Goal: Task Accomplishment & Management: Manage account settings

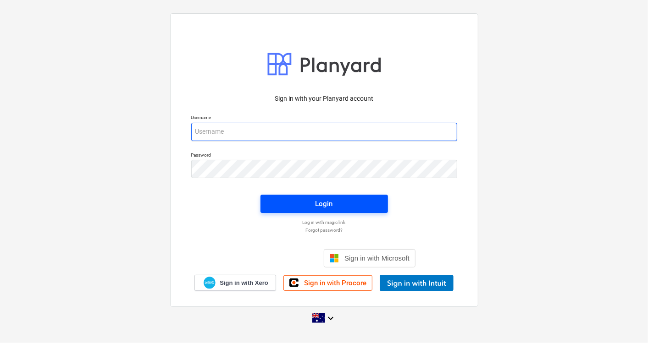
type input "[EMAIL_ADDRESS][DOMAIN_NAME]"
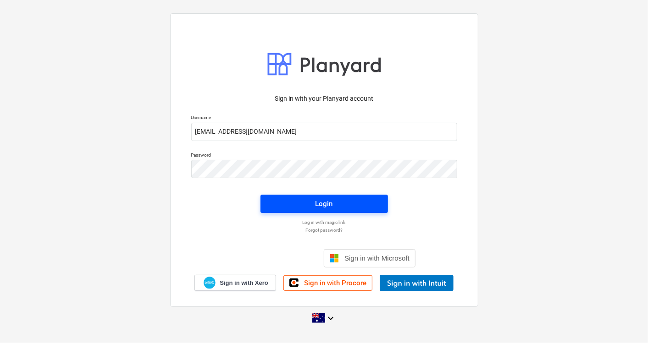
click at [327, 205] on div "Login" at bounding box center [323, 204] width 17 height 12
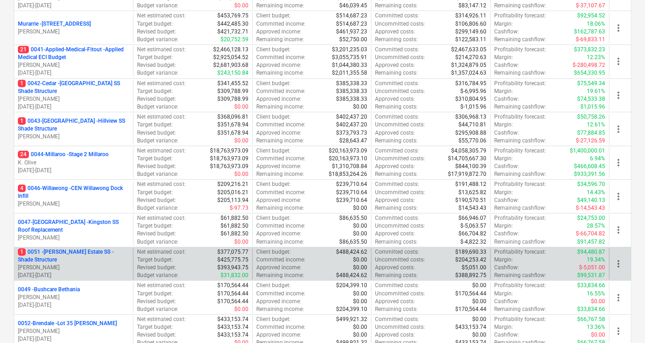
scroll to position [254, 0]
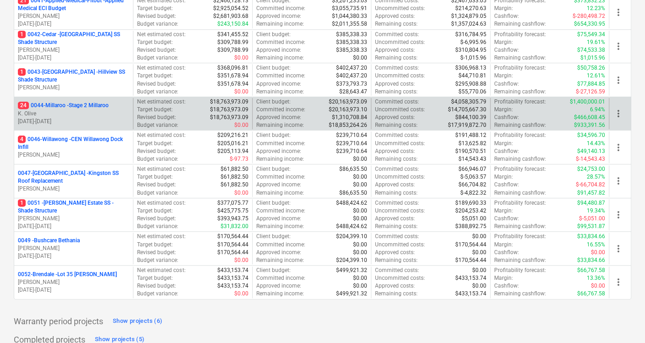
click at [73, 104] on p "24 0044-Millaroo - Stage 2 Millaroo" at bounding box center [63, 106] width 91 height 8
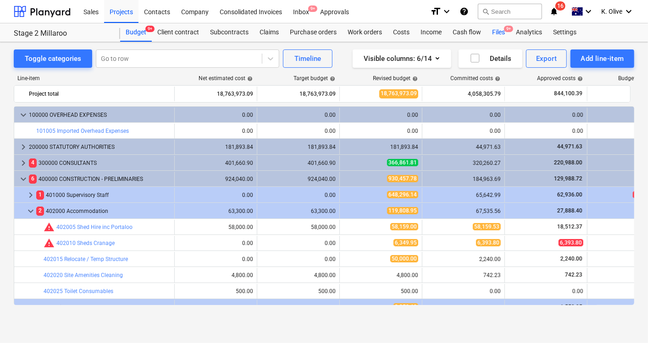
click at [500, 33] on div "Files 9+" at bounding box center [498, 32] width 24 height 18
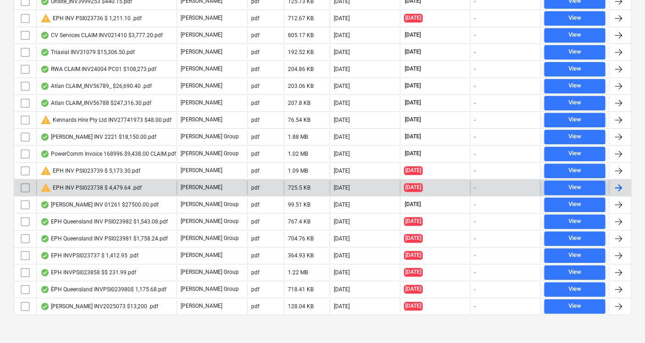
scroll to position [316, 0]
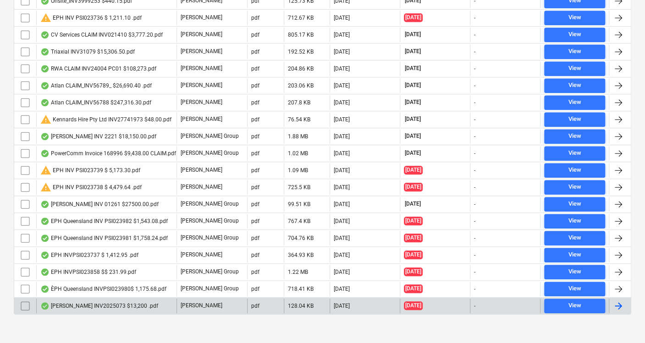
click at [92, 303] on div "[PERSON_NAME] INV2025073 $13,200 .pdf" at bounding box center [99, 306] width 118 height 7
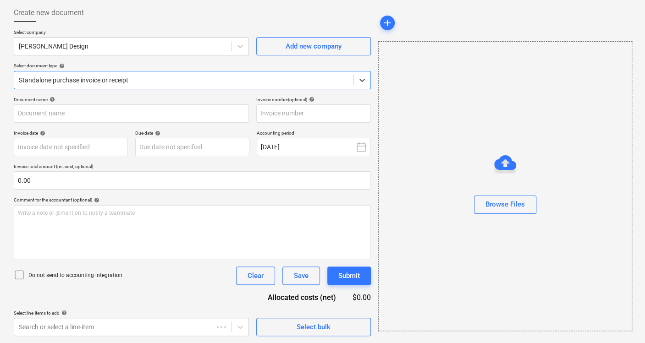
type input "2025/073"
type input "[DATE]"
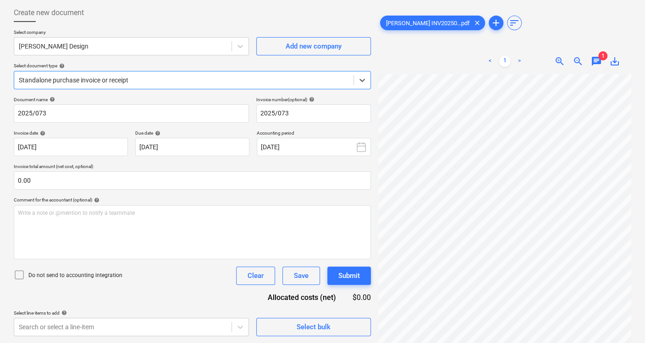
click at [594, 59] on span "chat" at bounding box center [596, 61] width 11 height 11
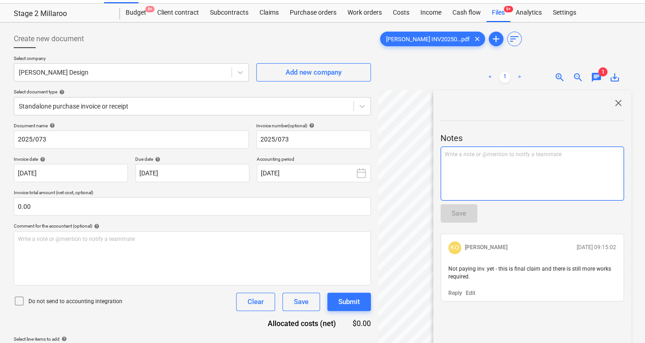
scroll to position [0, 0]
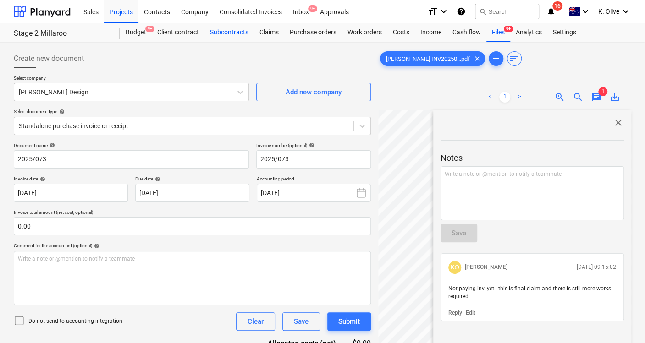
click at [221, 32] on div "Subcontracts" at bounding box center [229, 32] width 50 height 18
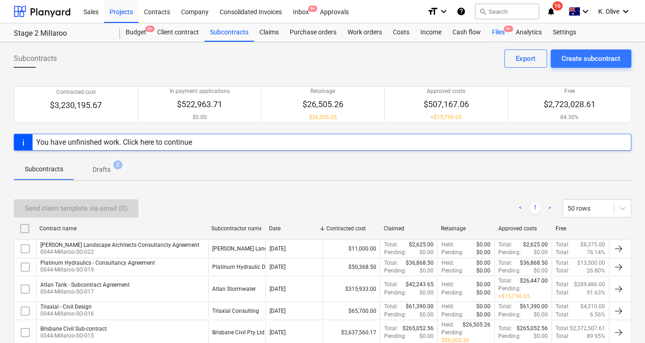
click at [504, 29] on span "9+" at bounding box center [508, 29] width 9 height 6
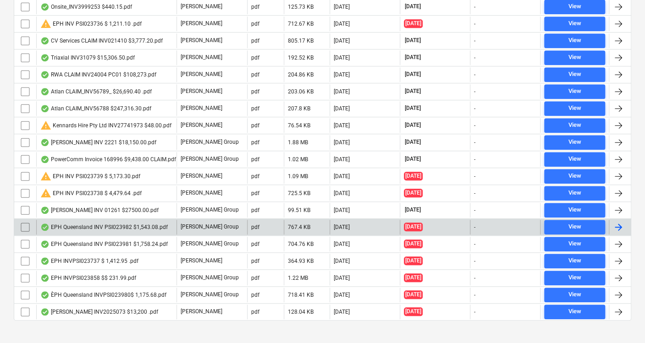
scroll to position [316, 0]
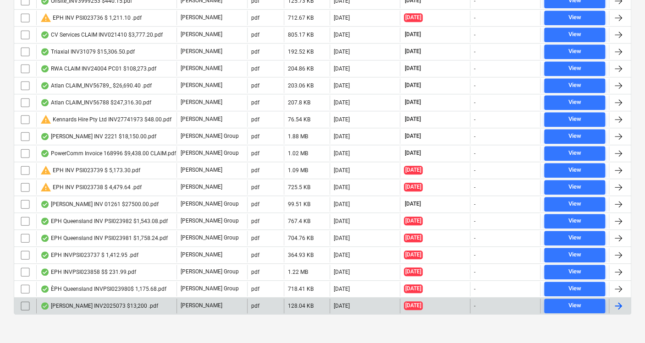
click at [622, 301] on div at bounding box center [618, 306] width 11 height 11
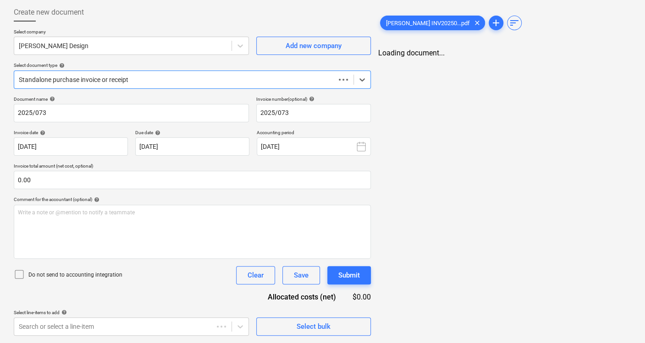
scroll to position [46, 0]
click at [366, 79] on icon at bounding box center [362, 80] width 9 height 9
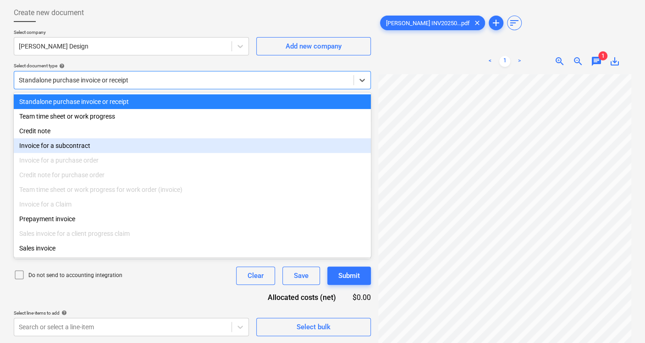
click at [116, 142] on div "Invoice for a subcontract" at bounding box center [192, 145] width 357 height 15
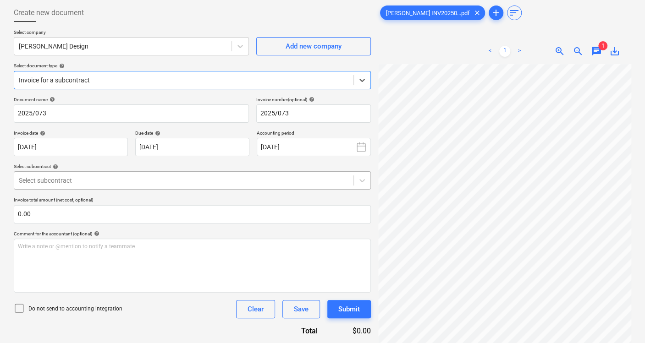
click at [93, 178] on div at bounding box center [184, 180] width 330 height 9
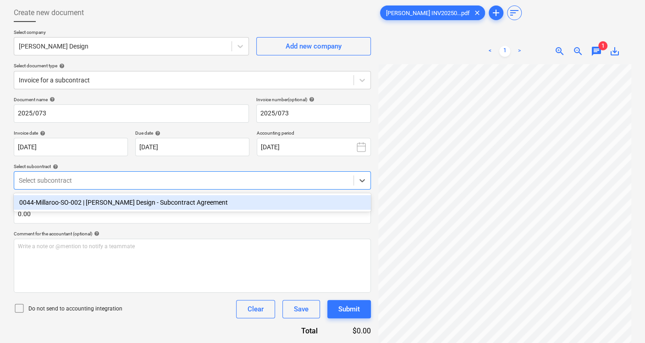
click at [82, 202] on div "0044-Millaroo-SO-002 | [PERSON_NAME] Design - Subcontract Agreement" at bounding box center [192, 202] width 357 height 15
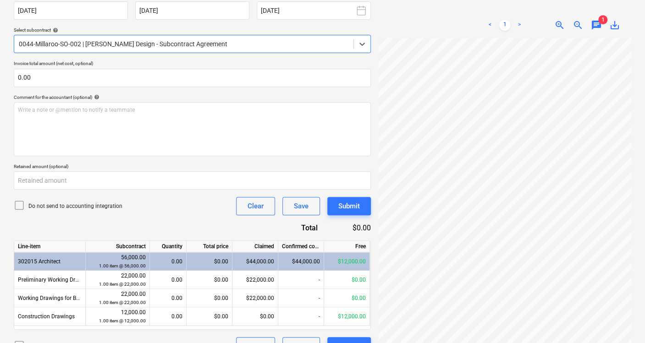
scroll to position [199, 0]
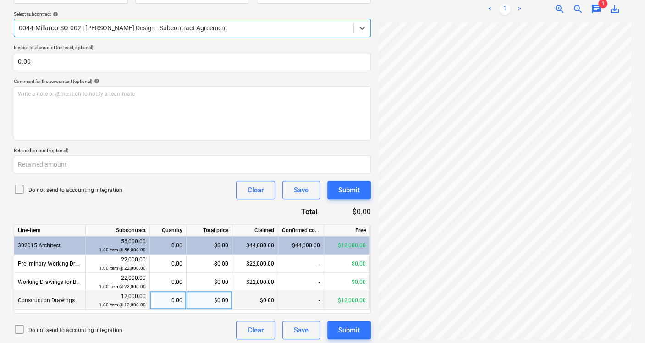
click at [173, 299] on div "0.00" at bounding box center [168, 301] width 29 height 18
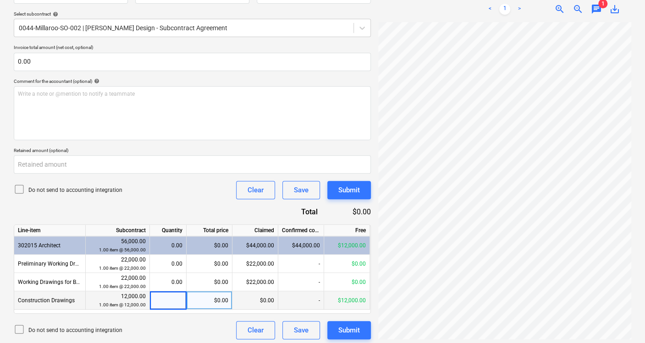
type input "1"
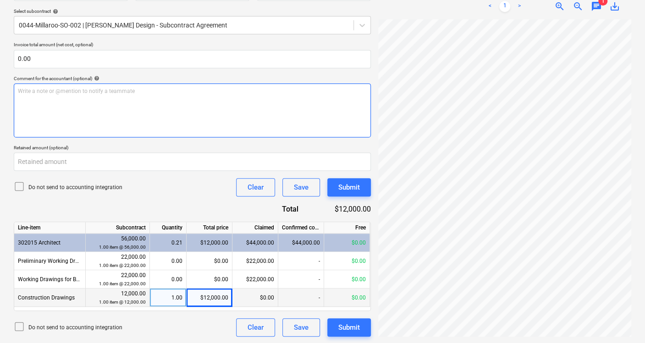
scroll to position [202, 0]
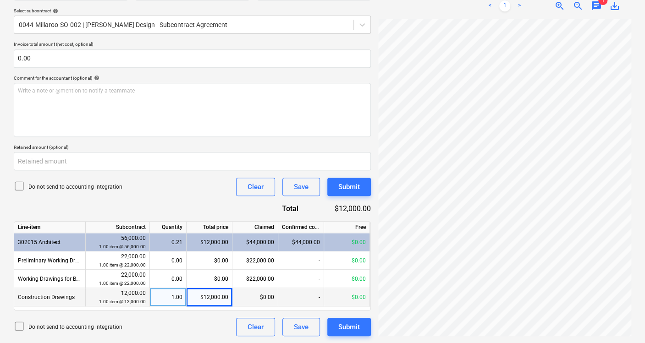
click at [598, 9] on span "chat" at bounding box center [596, 5] width 11 height 11
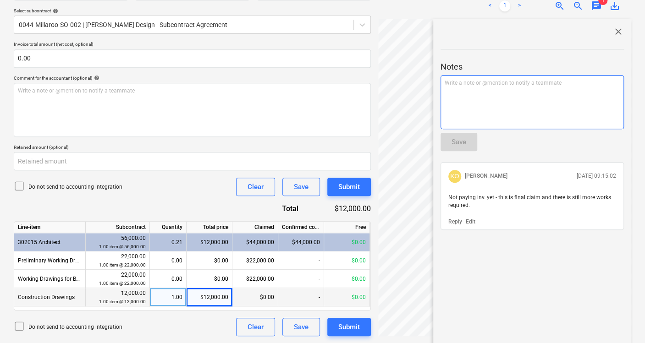
click at [492, 94] on div "Write a note or @mention to notify a teammate [PERSON_NAME]" at bounding box center [532, 102] width 183 height 54
click at [590, 170] on div "KO [PERSON_NAME] [DATE] 09:15:02" at bounding box center [532, 176] width 175 height 20
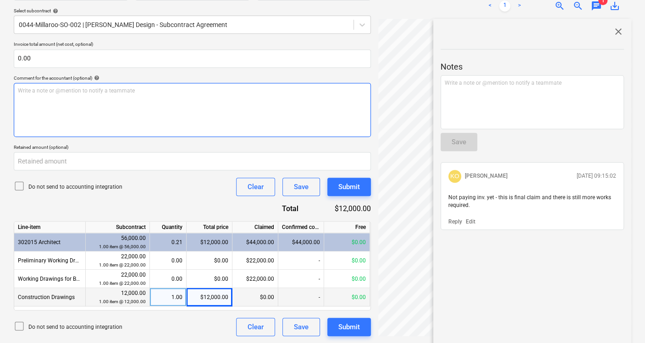
click at [87, 102] on div "Write a note or @mention to notify a teammate [PERSON_NAME]" at bounding box center [192, 110] width 357 height 54
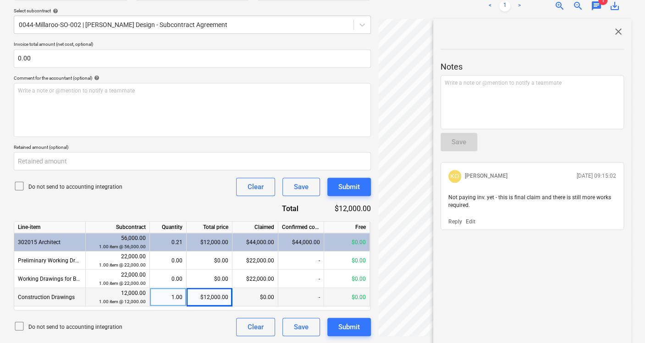
click at [262, 297] on div "$0.00" at bounding box center [255, 297] width 46 height 18
click at [253, 294] on div "$0.00" at bounding box center [255, 297] width 46 height 18
click at [255, 295] on div "$0.00" at bounding box center [255, 297] width 46 height 18
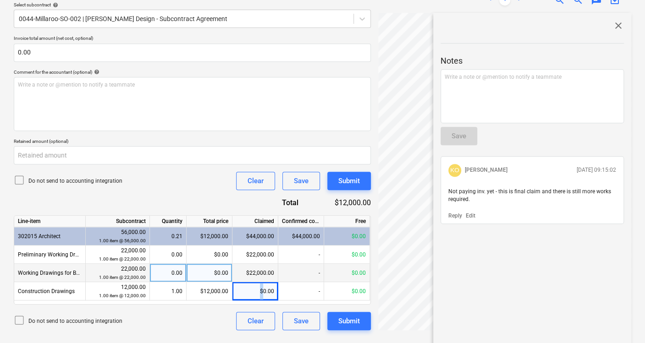
scroll to position [209, 0]
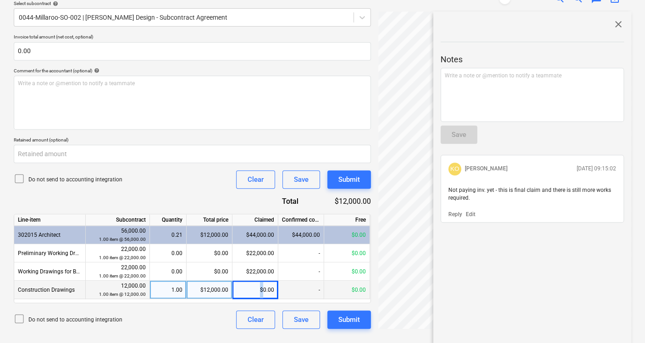
click at [253, 288] on div "$0.00" at bounding box center [255, 290] width 46 height 18
click at [200, 290] on div "$12,000.00" at bounding box center [210, 290] width 46 height 18
click at [253, 289] on div "$0.00" at bounding box center [255, 290] width 46 height 18
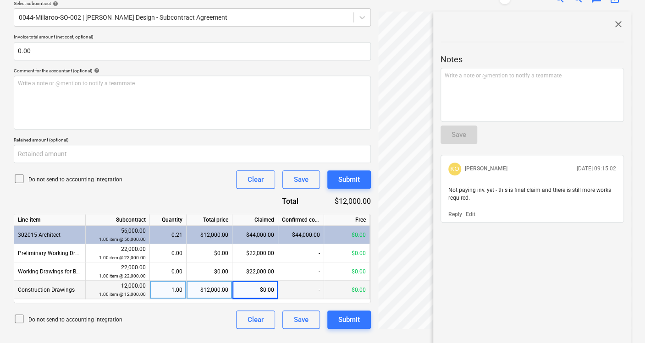
click at [251, 292] on div "$0.00" at bounding box center [255, 290] width 46 height 18
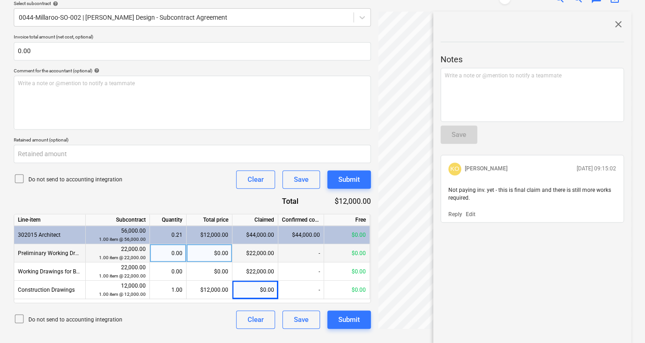
scroll to position [107, 0]
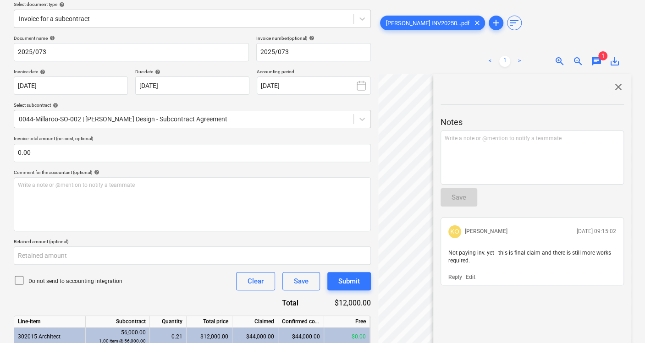
click at [65, 143] on p "Invoice total amount (net cost, optional)" at bounding box center [192, 140] width 357 height 8
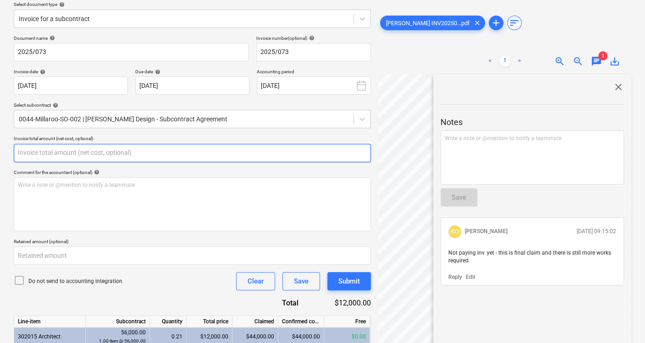
click at [64, 147] on input "text" at bounding box center [192, 153] width 357 height 18
click at [100, 158] on input "text" at bounding box center [192, 153] width 357 height 18
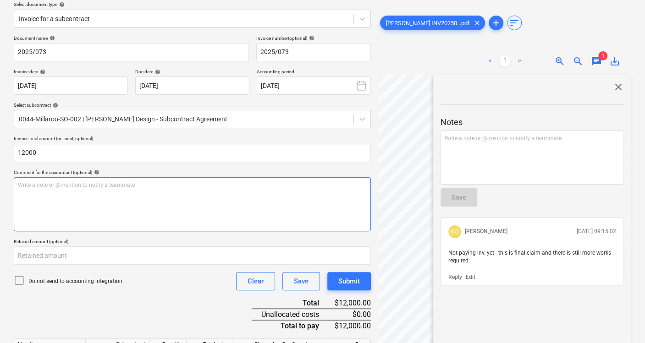
type input "12,000.00"
click at [106, 200] on div "Write a note or @mention to notify a teammate [PERSON_NAME]" at bounding box center [192, 204] width 357 height 54
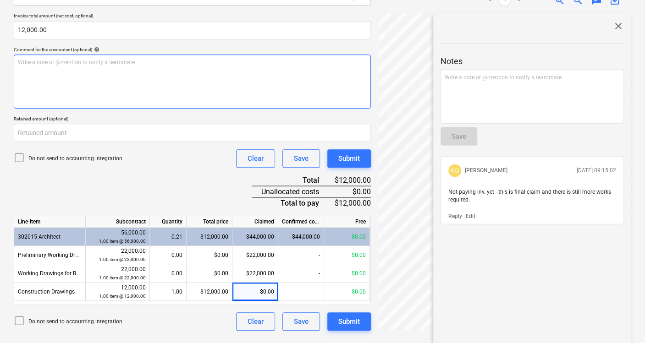
scroll to position [232, 0]
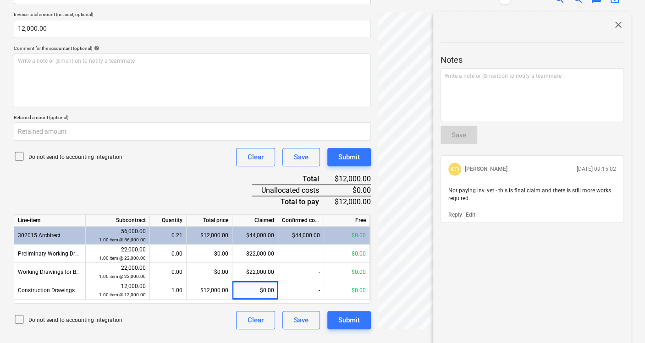
click at [472, 212] on p "Edit" at bounding box center [471, 215] width 10 height 8
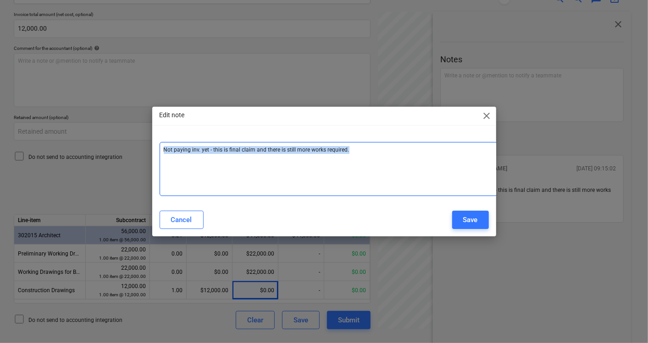
drag, startPoint x: 356, startPoint y: 153, endPoint x: 111, endPoint y: 152, distance: 244.4
click at [111, 152] on div "Edit note close Not paying inv. yet - this is final claim and there is still mo…" at bounding box center [324, 171] width 648 height 343
click at [328, 165] on div "Write a note or @mention to notify a teammate [PERSON_NAME]" at bounding box center [328, 169] width 337 height 54
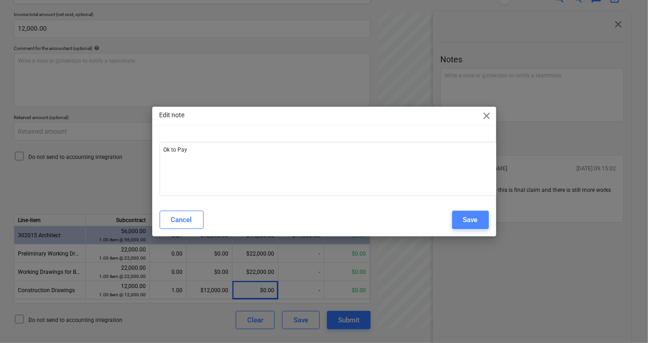
click at [475, 221] on div "Save" at bounding box center [470, 220] width 15 height 12
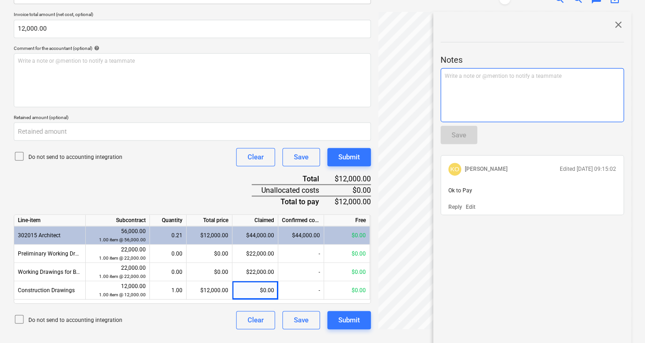
click at [482, 100] on div "Write a note or @mention to notify a teammate [PERSON_NAME]" at bounding box center [532, 95] width 183 height 54
click at [477, 74] on span "This is now Ok to pay" at bounding box center [471, 75] width 53 height 6
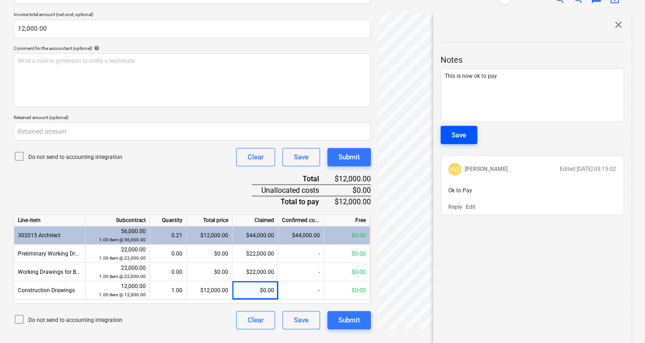
click at [465, 126] on button "Save" at bounding box center [459, 135] width 37 height 18
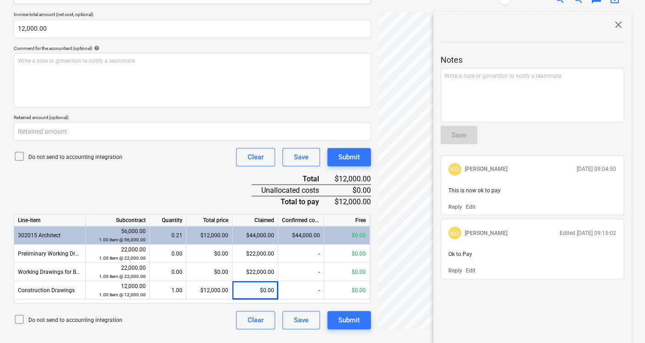
click at [196, 316] on div "Do not send to accounting integration Clear Save Submit" at bounding box center [192, 320] width 357 height 18
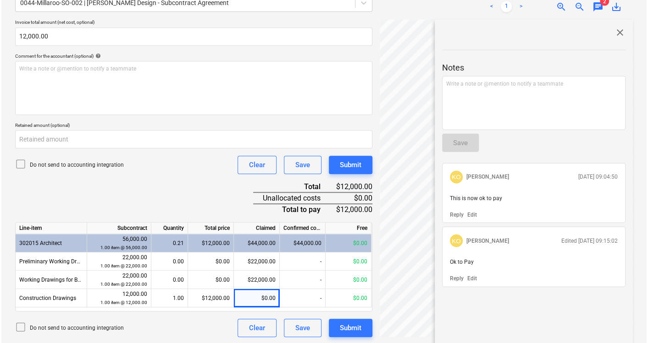
scroll to position [224, 0]
click at [351, 329] on div "Submit" at bounding box center [349, 328] width 22 height 12
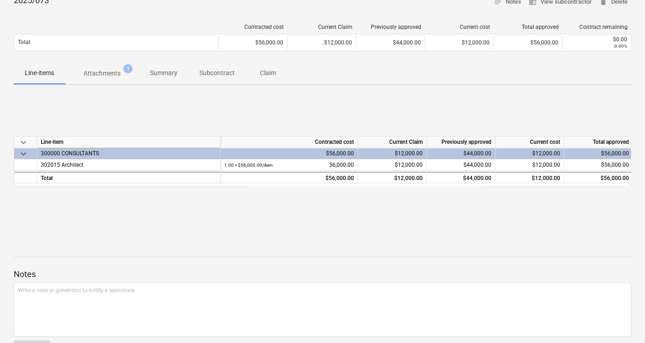
scroll to position [129, 0]
